Goal: Find specific page/section: Find specific page/section

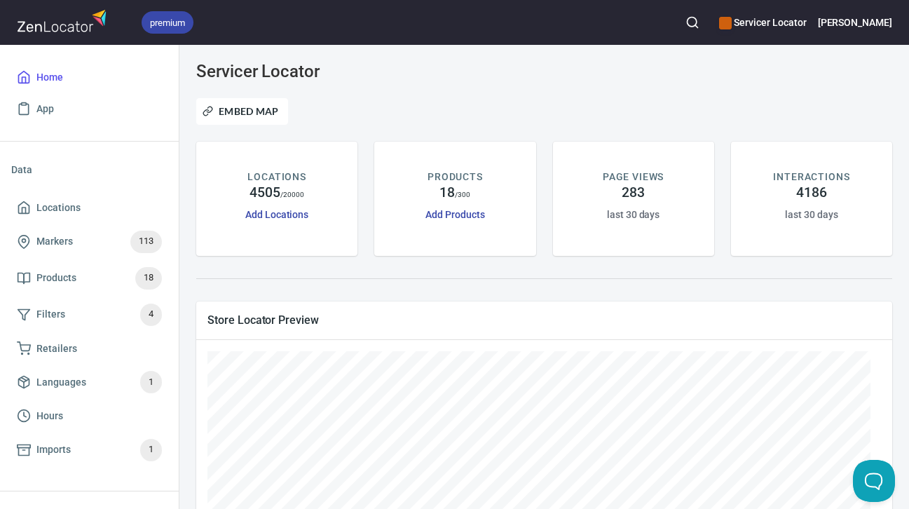
click at [700, 29] on icon "button" at bounding box center [693, 22] width 14 height 14
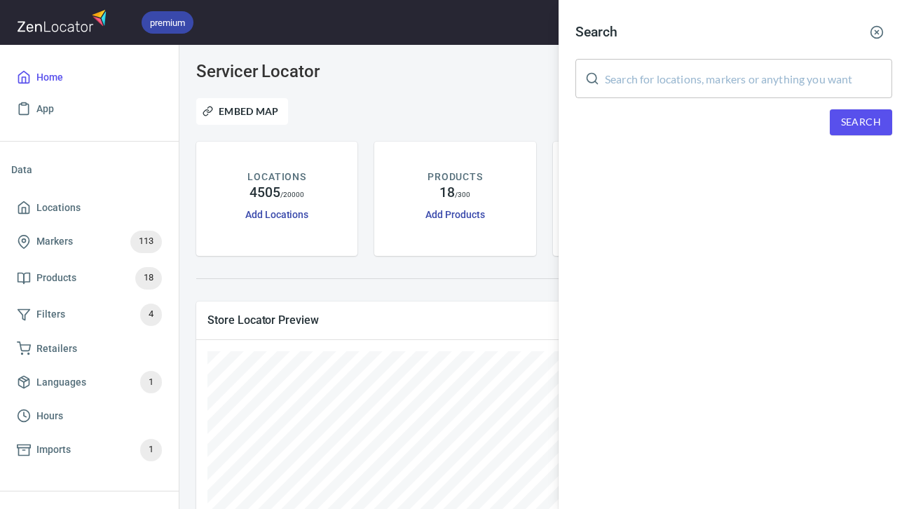
click at [710, 74] on input "text" at bounding box center [748, 78] width 287 height 39
click at [856, 122] on span "Search" at bounding box center [861, 123] width 40 height 18
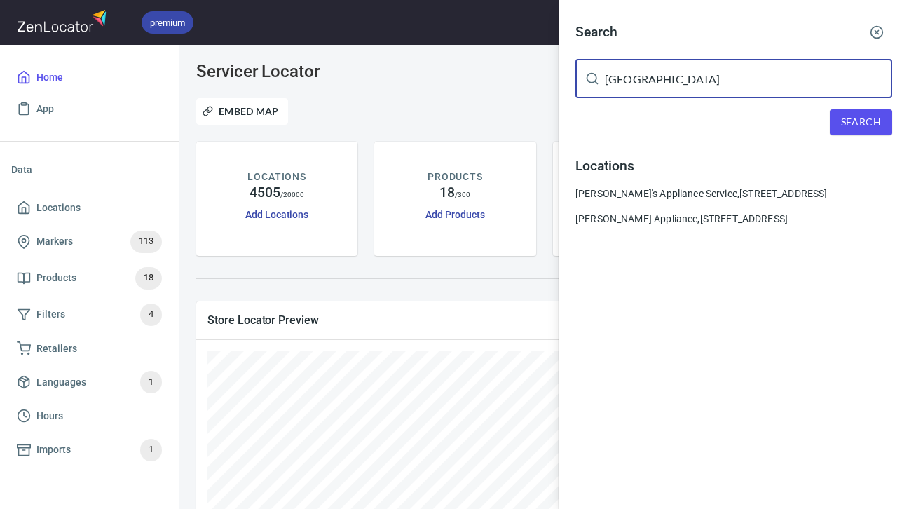
click at [705, 88] on input "[GEOGRAPHIC_DATA]" at bounding box center [748, 78] width 287 height 39
click at [681, 79] on input "river city applaince" at bounding box center [748, 78] width 287 height 39
type input "river city appliance"
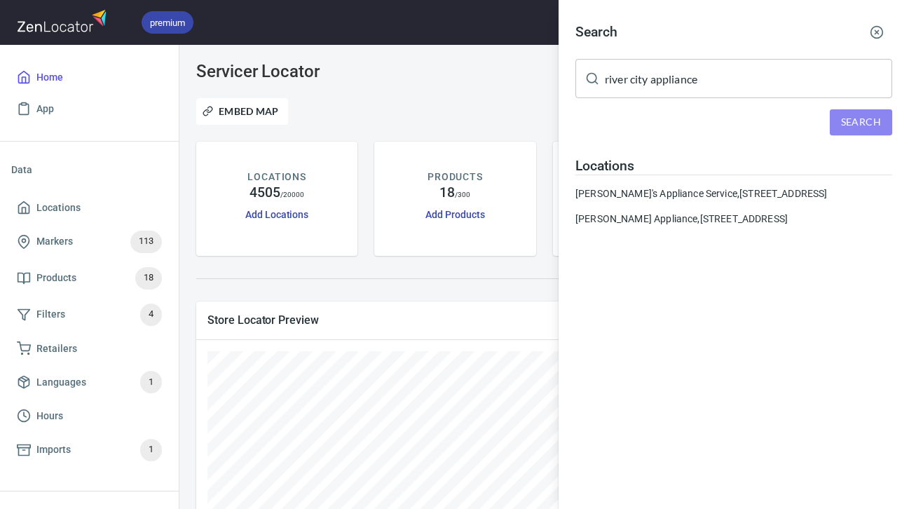
click at [843, 118] on span "Search" at bounding box center [861, 123] width 40 height 18
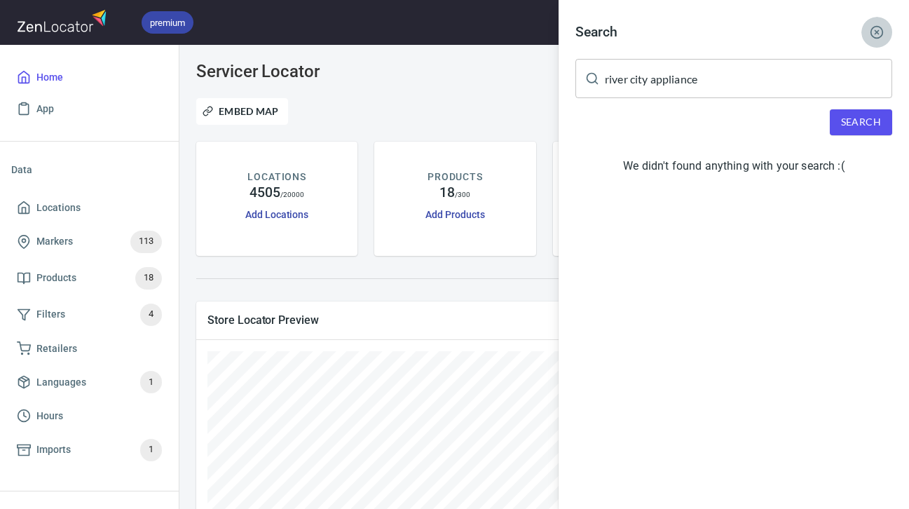
click at [878, 34] on line "button" at bounding box center [878, 33] width 4 height 4
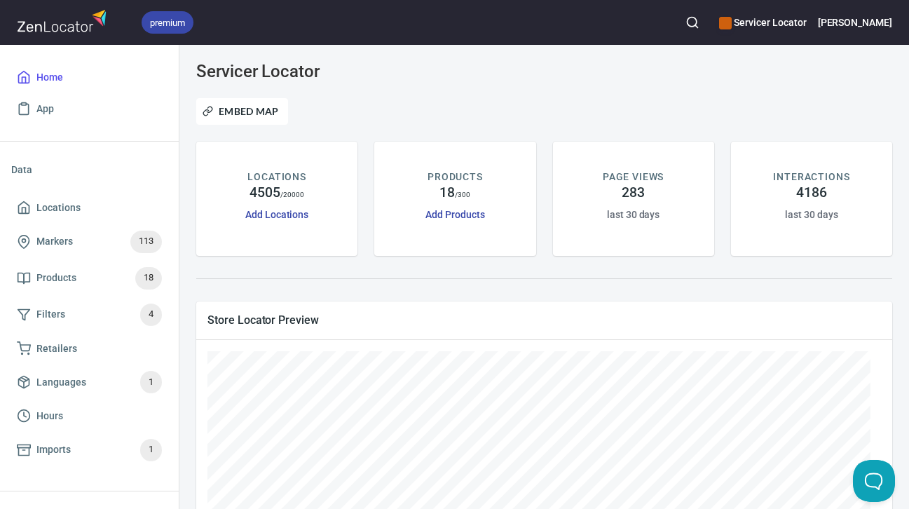
click at [550, 109] on div "Embed Map" at bounding box center [544, 111] width 713 height 43
click at [450, 290] on div at bounding box center [544, 278] width 713 height 29
